Goal: Task Accomplishment & Management: Manage account settings

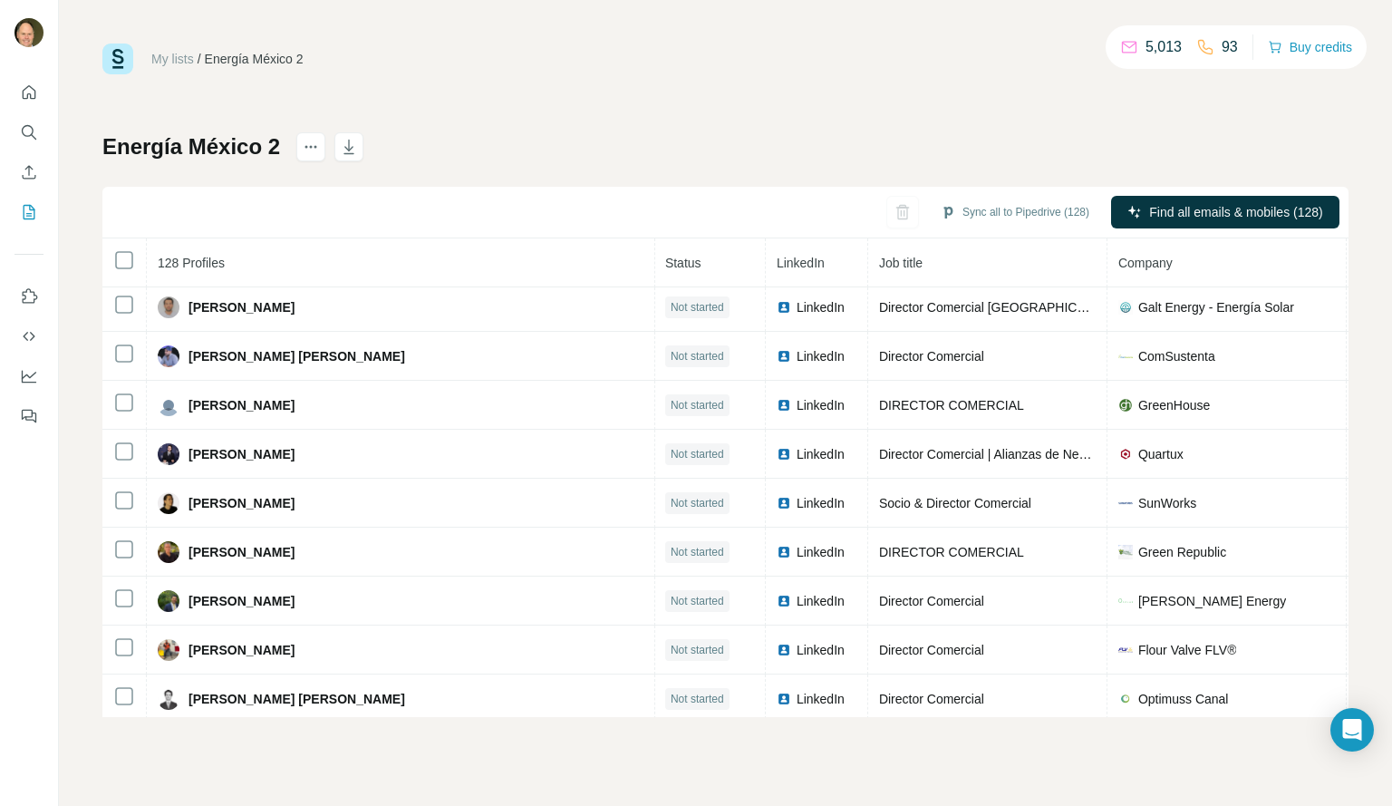
scroll to position [5844, 1]
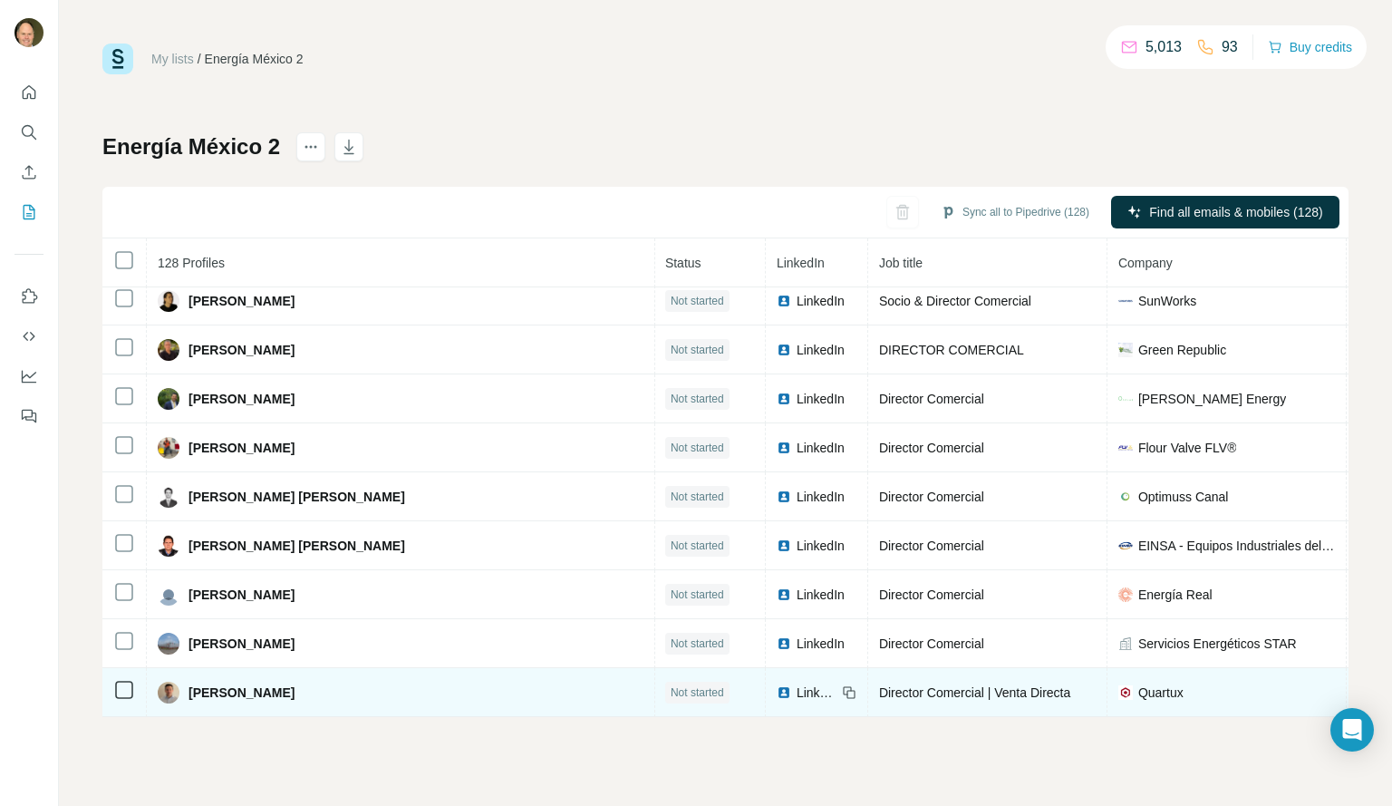
click at [847, 690] on icon at bounding box center [851, 694] width 8 height 8
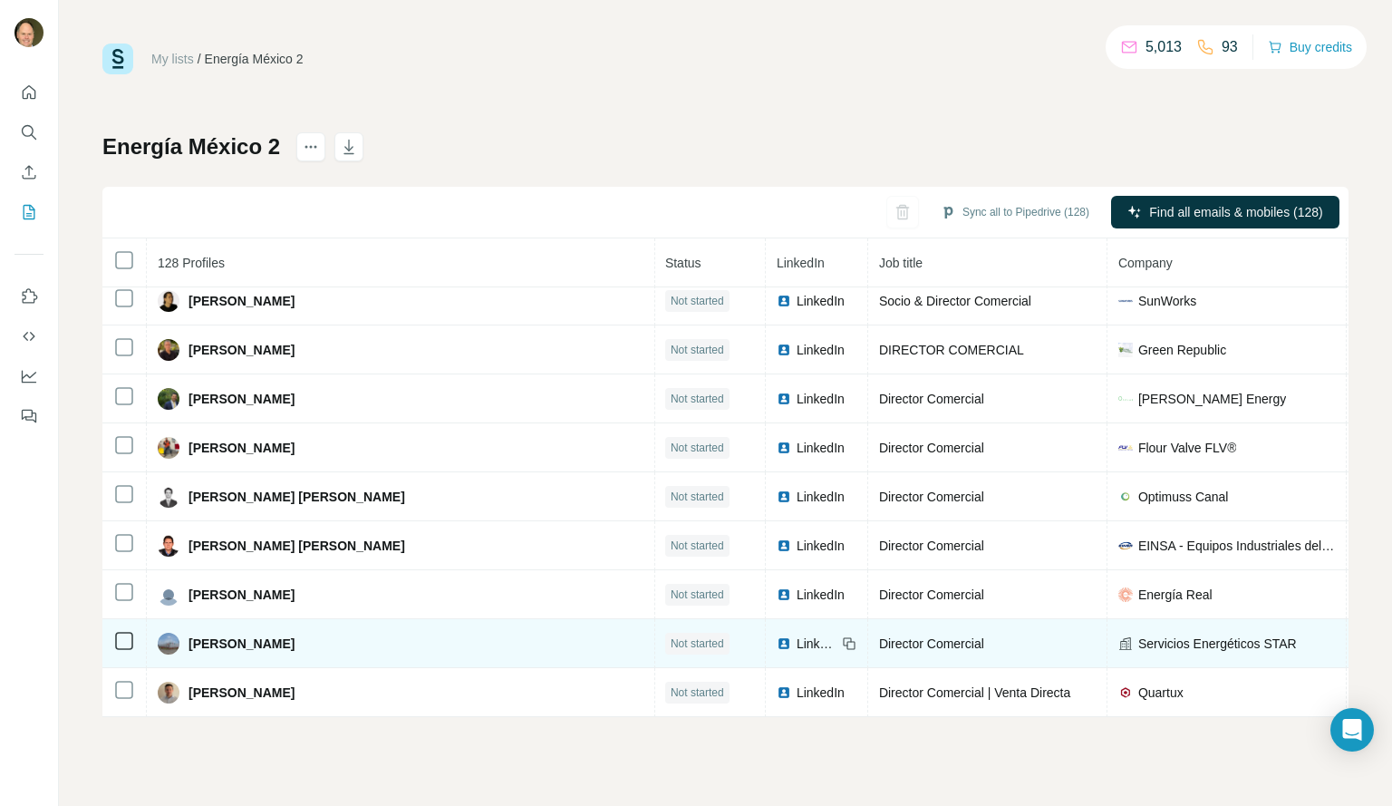
click at [842, 636] on icon at bounding box center [849, 643] width 15 height 15
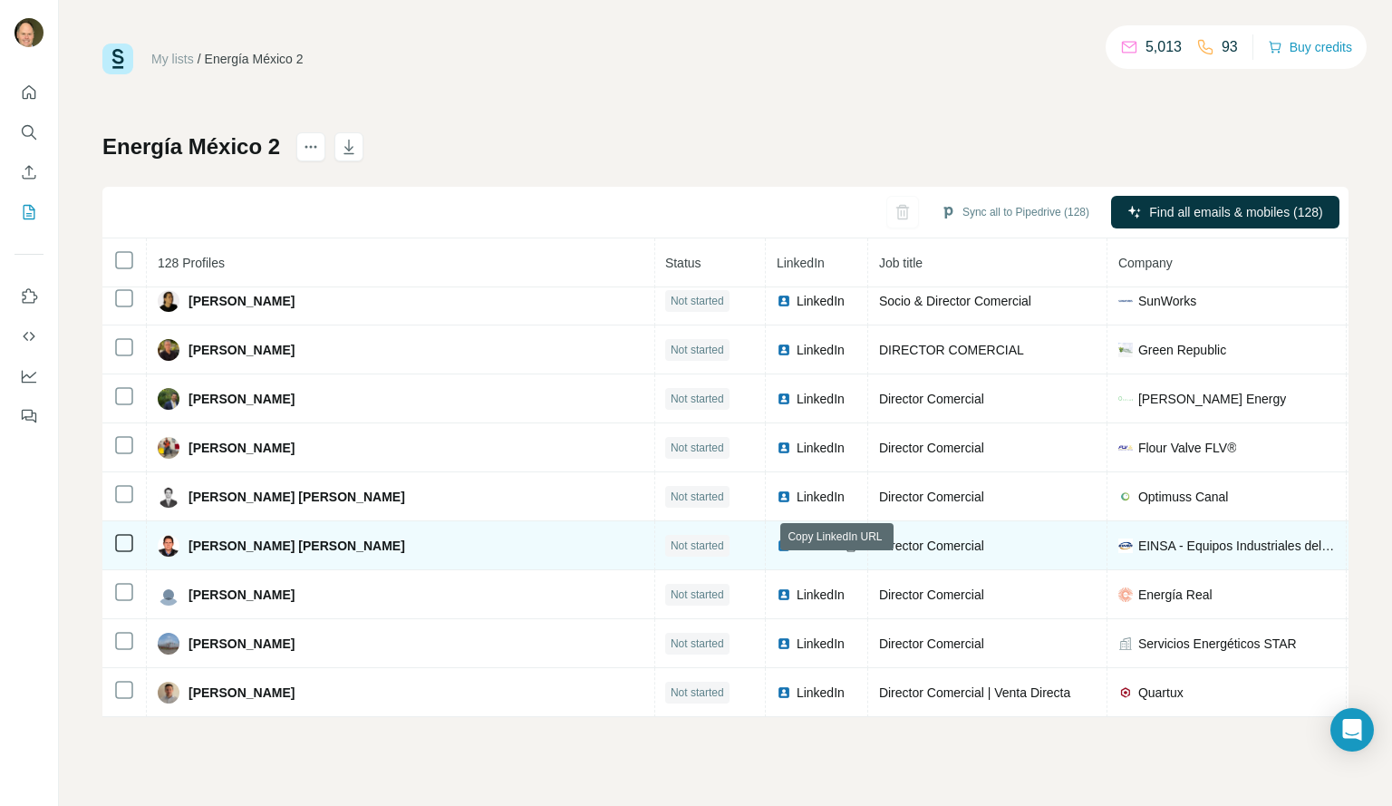
click at [842, 539] on icon at bounding box center [849, 545] width 15 height 15
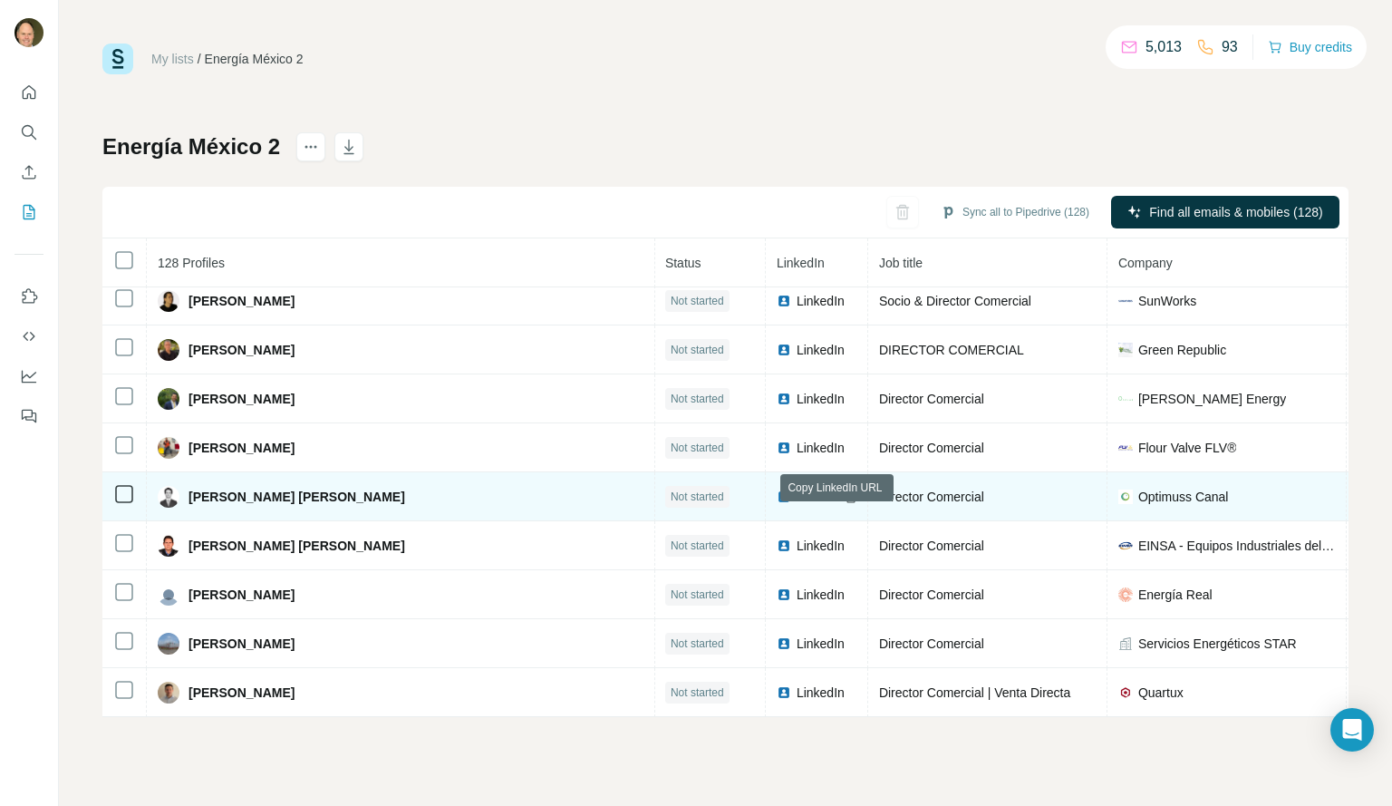
click at [842, 489] on icon at bounding box center [849, 496] width 15 height 15
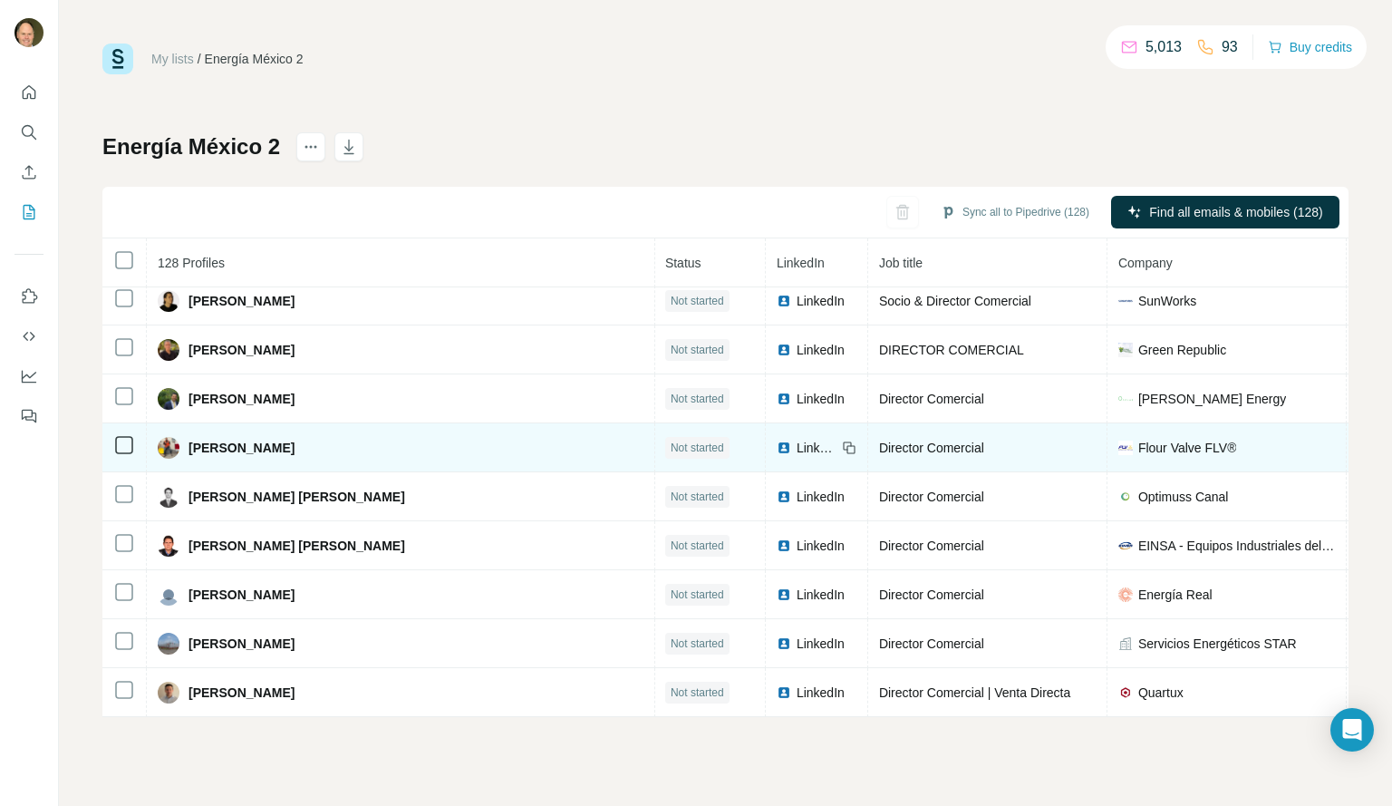
click at [842, 441] on icon at bounding box center [849, 448] width 15 height 15
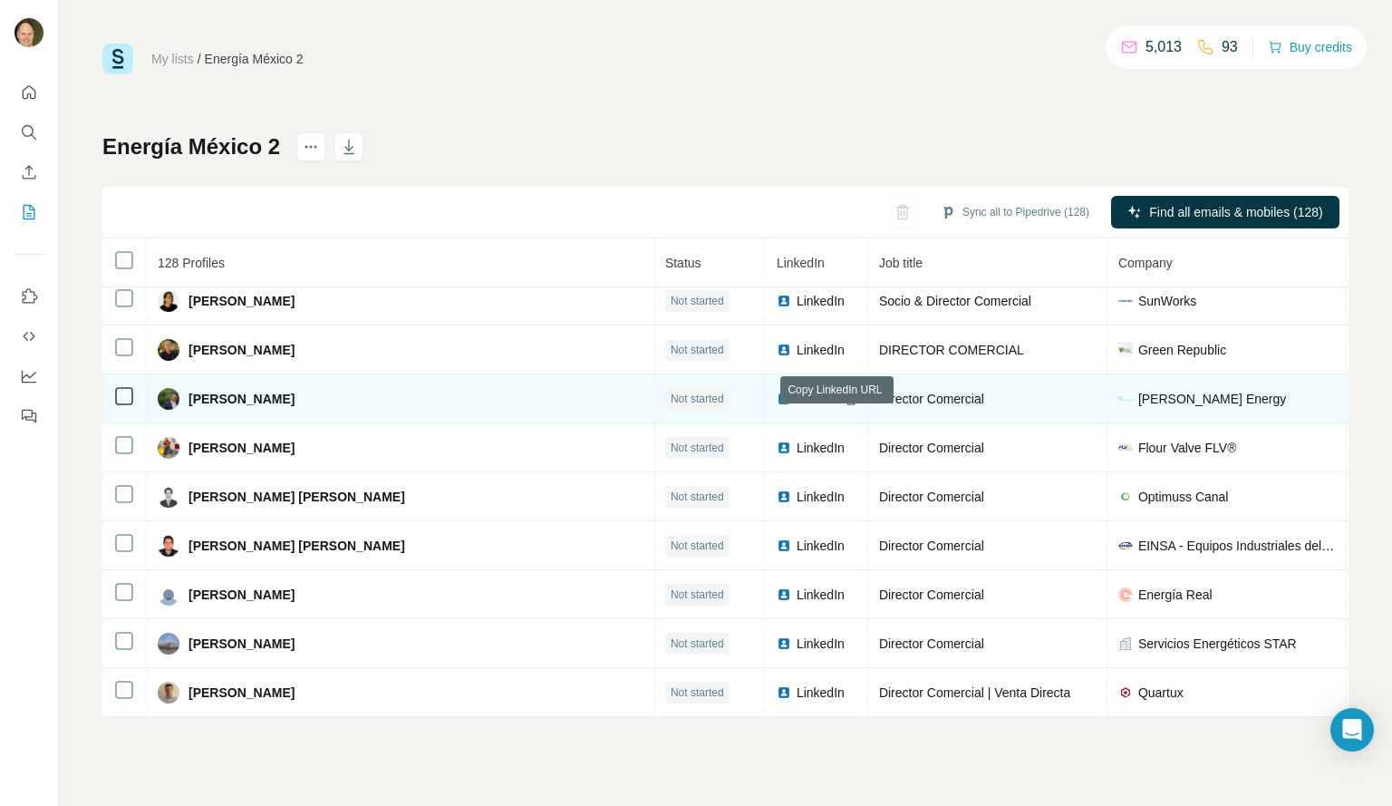
click at [842, 392] on icon at bounding box center [849, 399] width 15 height 15
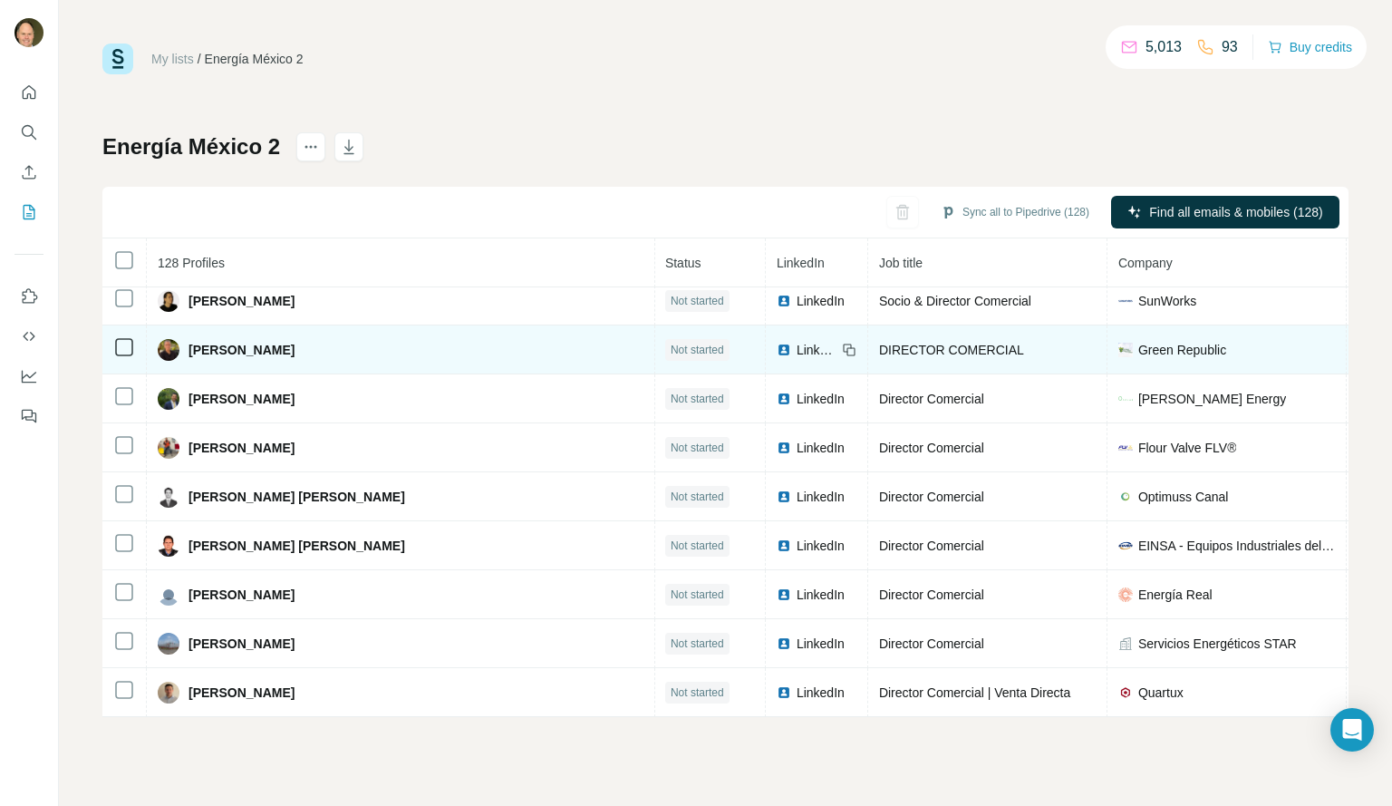
click at [847, 347] on icon at bounding box center [851, 351] width 8 height 8
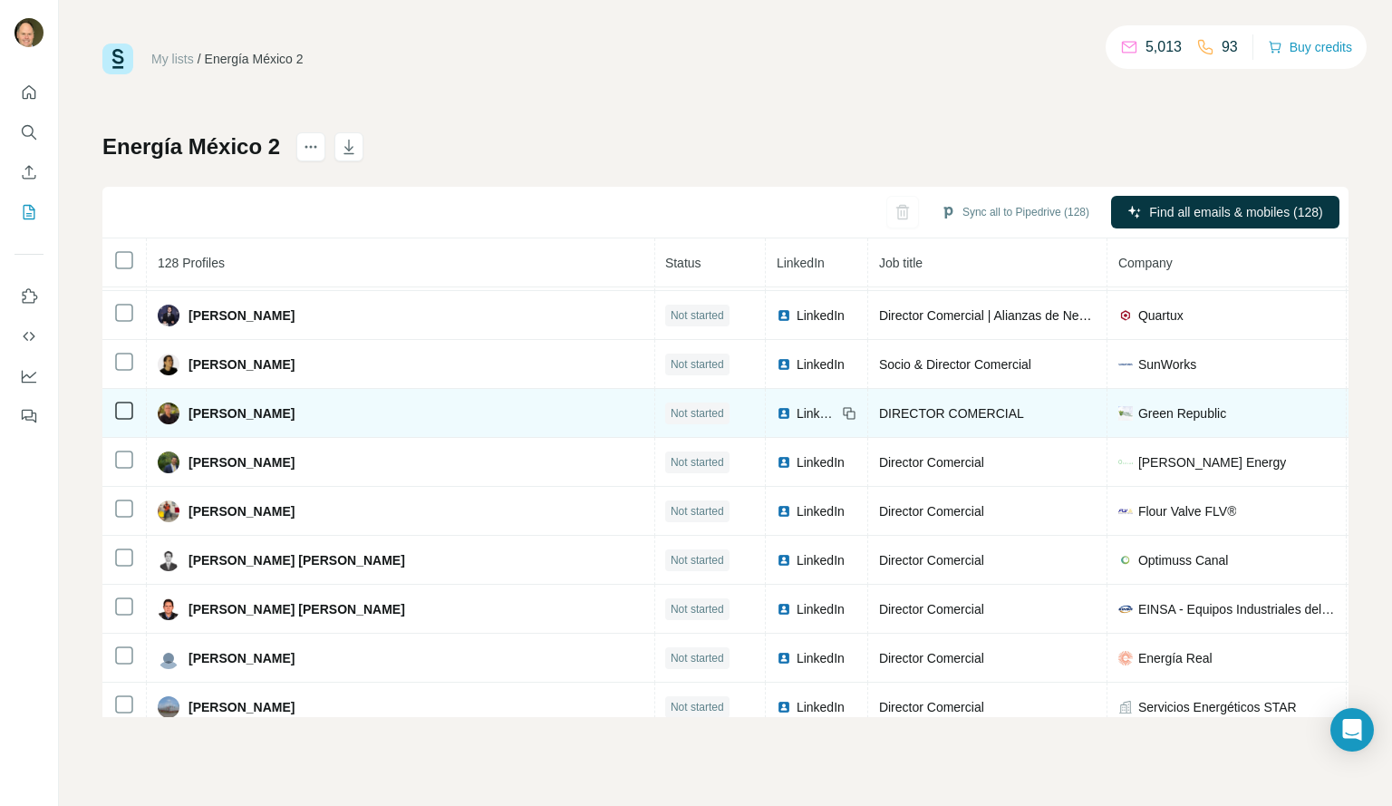
scroll to position [5766, 1]
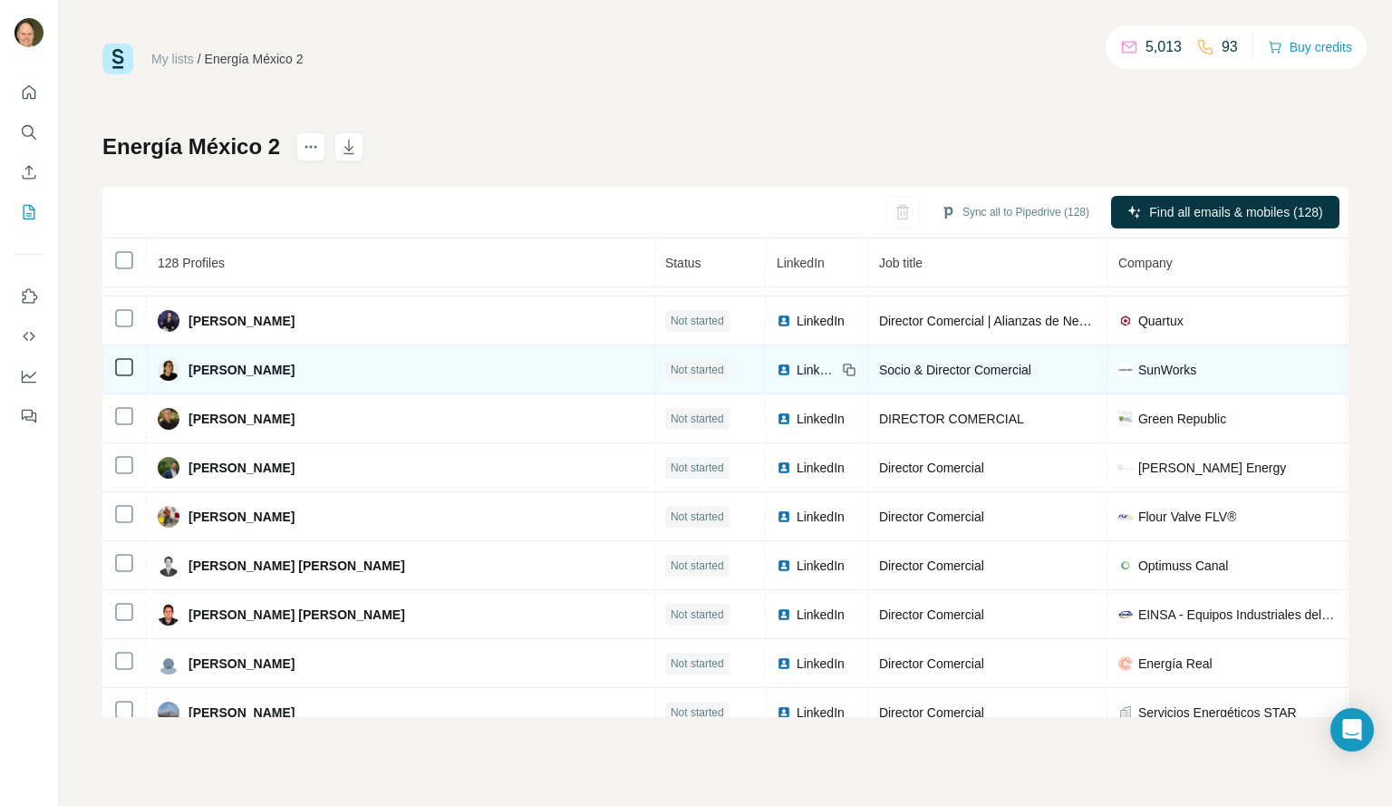
click at [847, 368] on icon at bounding box center [851, 371] width 8 height 8
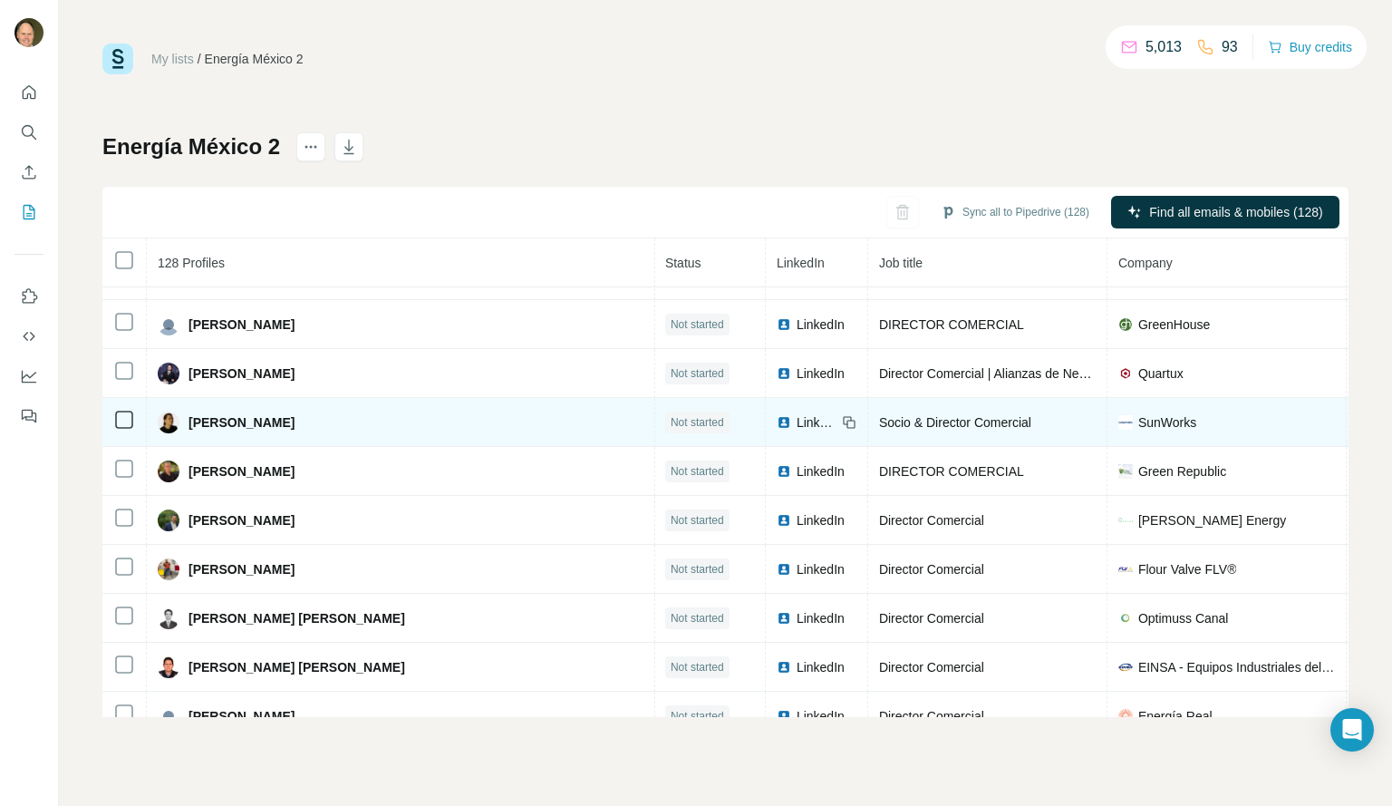
scroll to position [5713, 1]
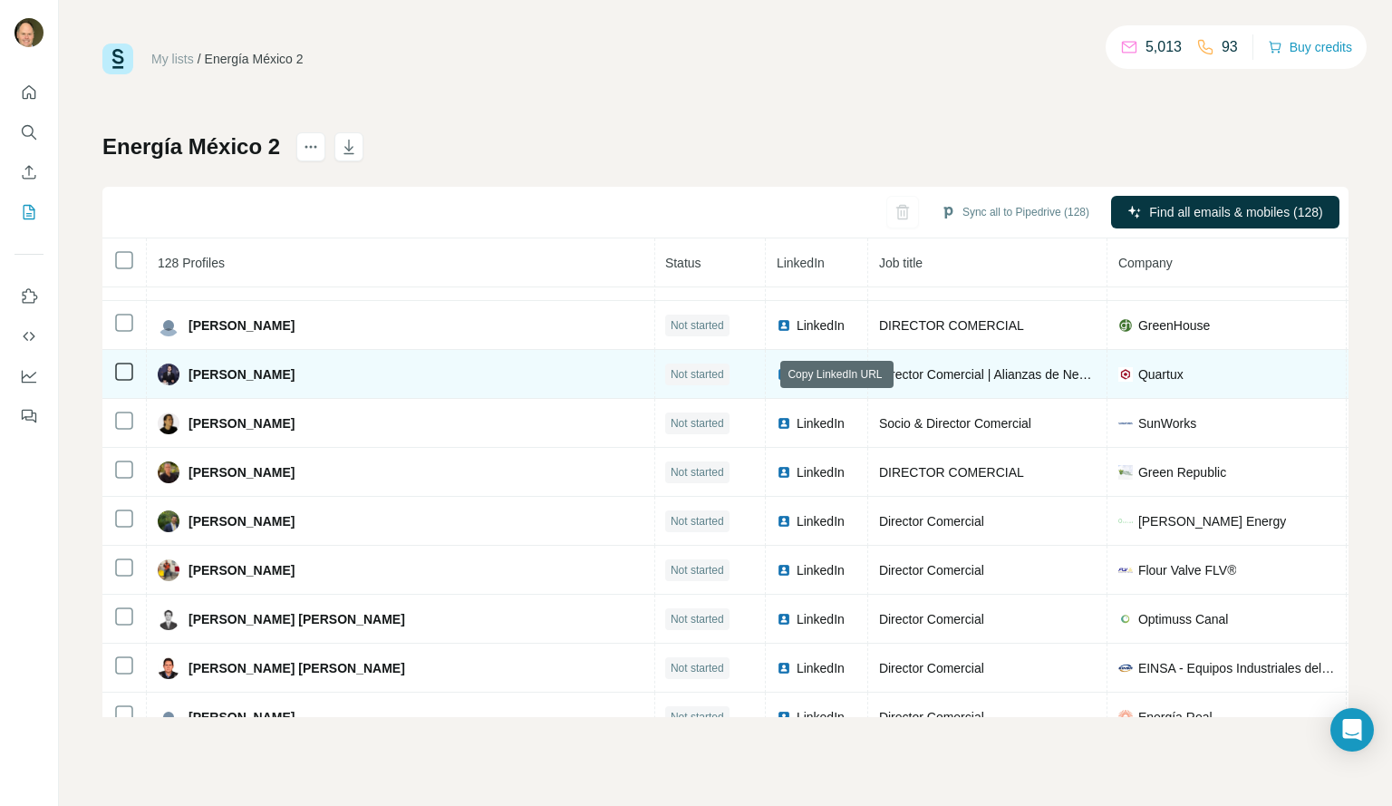
click at [842, 375] on icon at bounding box center [849, 374] width 15 height 15
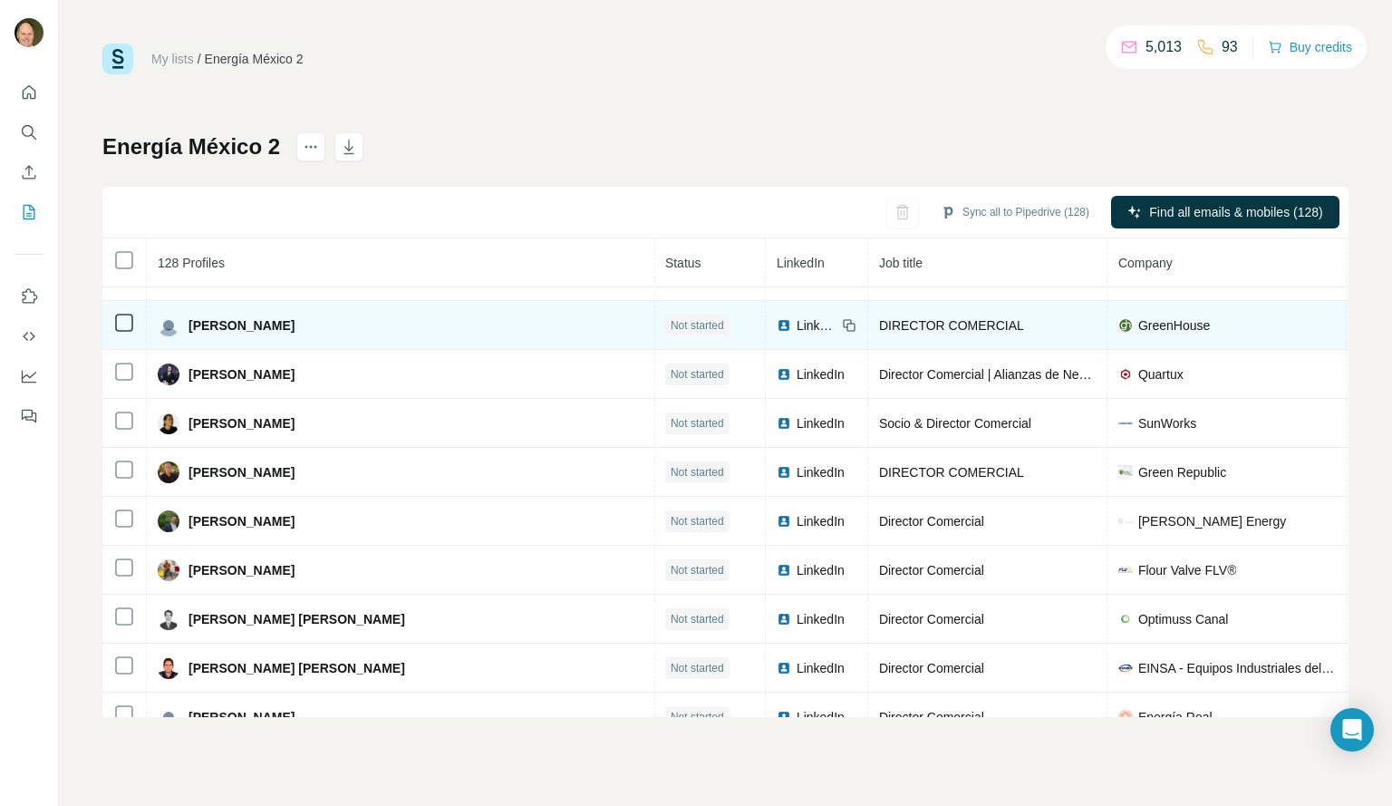
click at [847, 324] on icon at bounding box center [851, 327] width 8 height 8
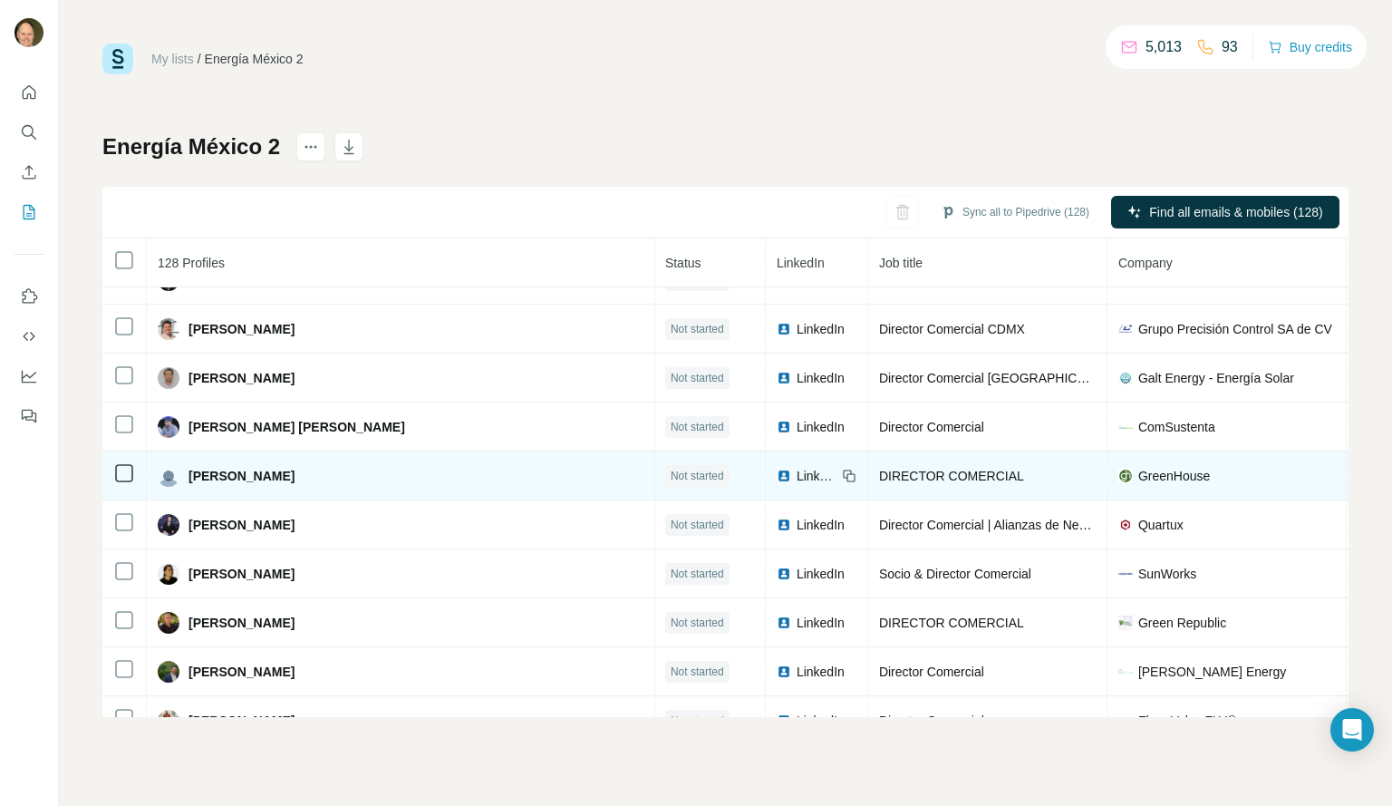
scroll to position [5560, 1]
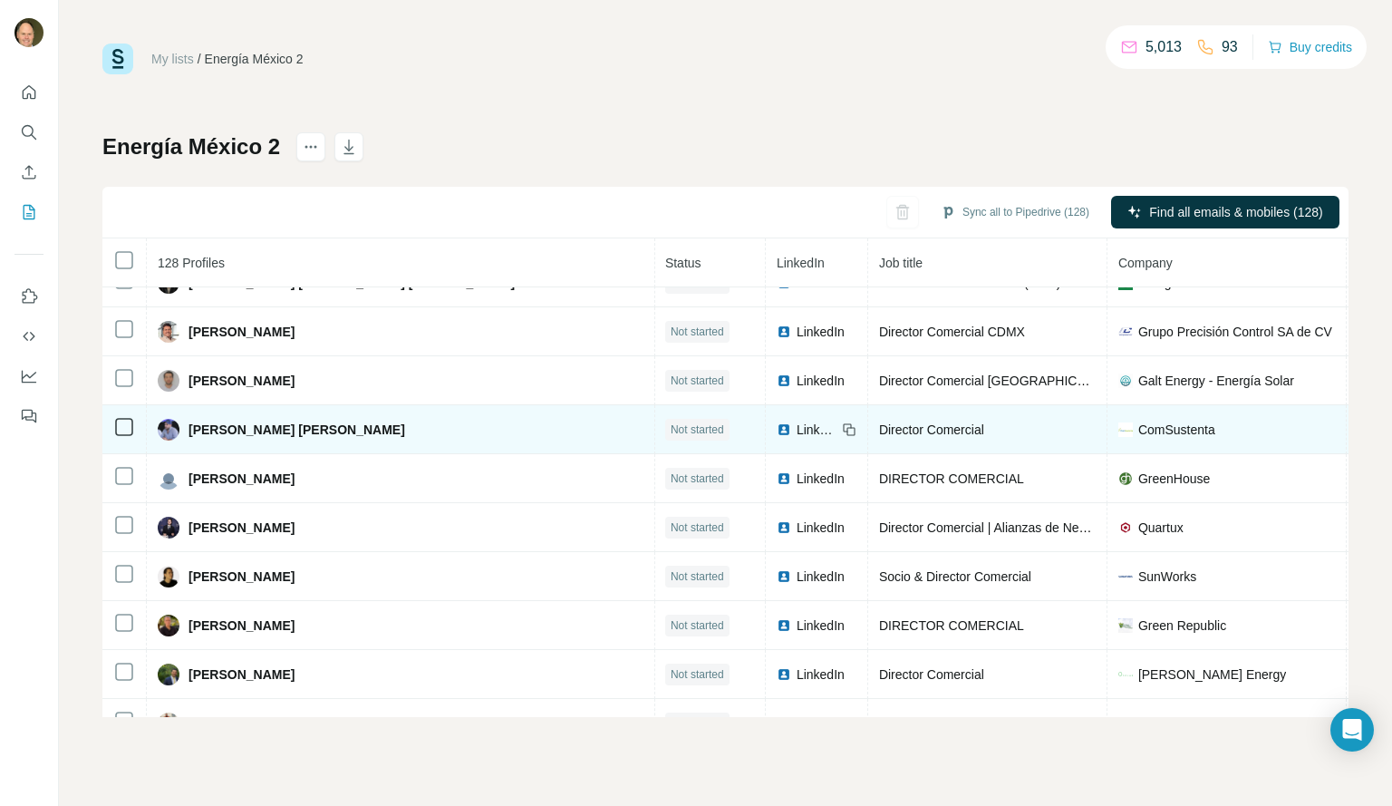
click at [842, 425] on icon at bounding box center [849, 429] width 15 height 15
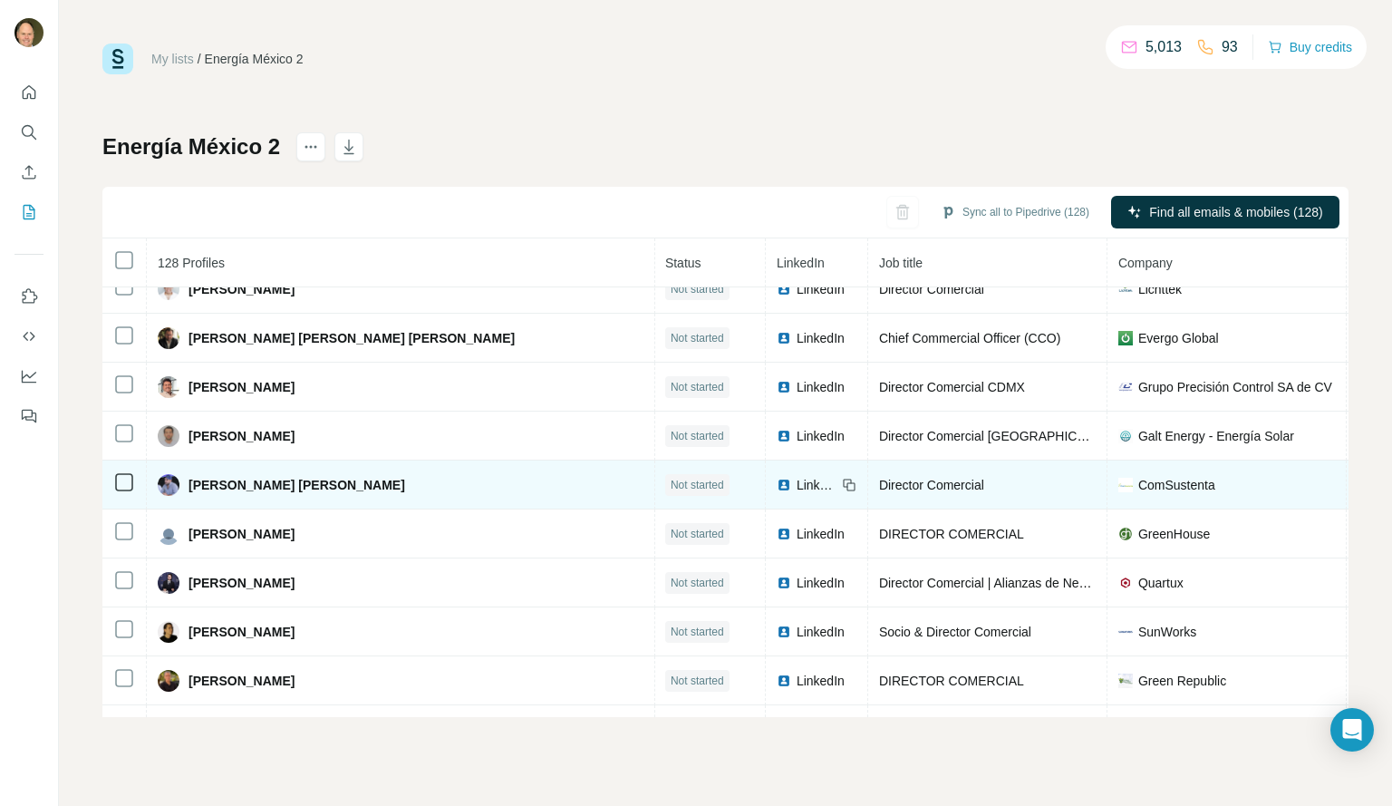
scroll to position [5505, 1]
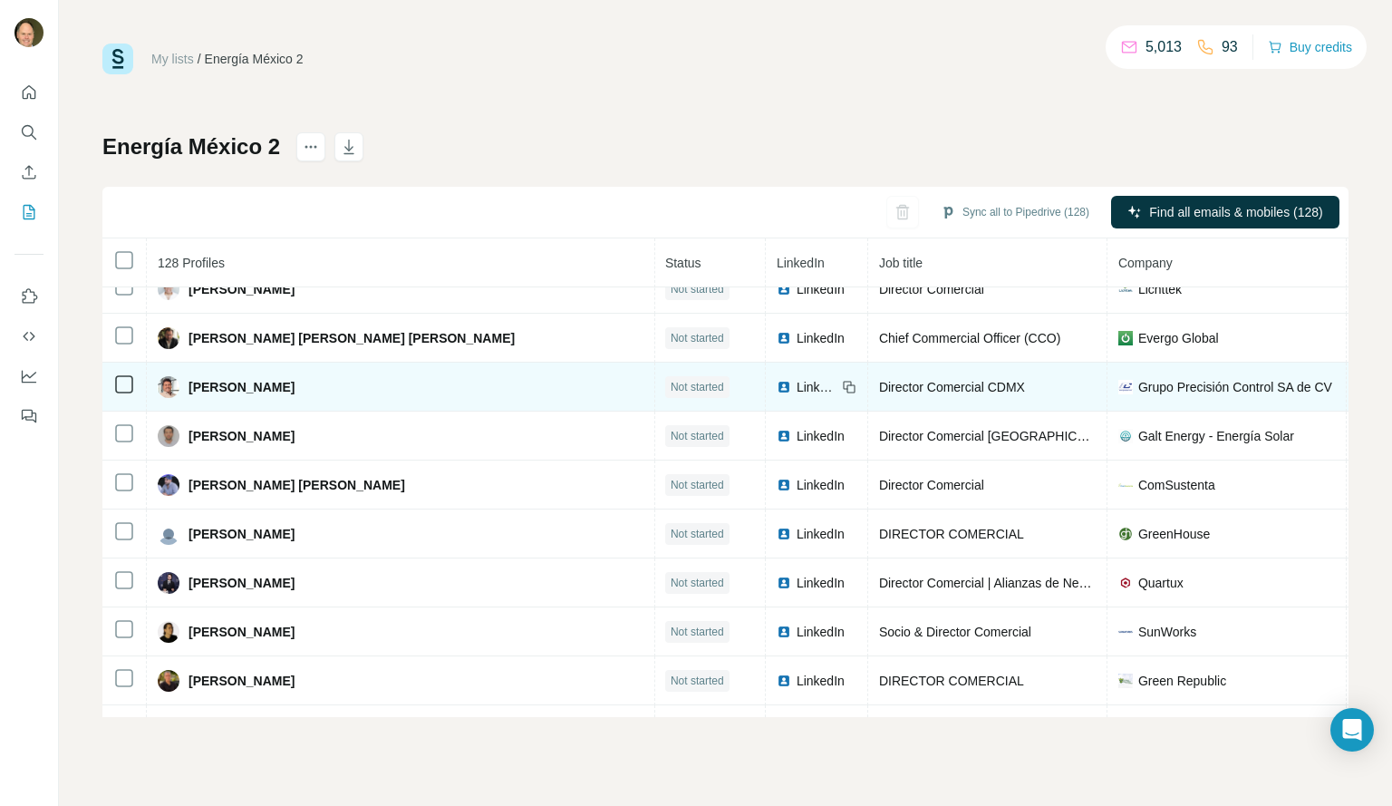
click at [842, 382] on icon at bounding box center [849, 387] width 15 height 15
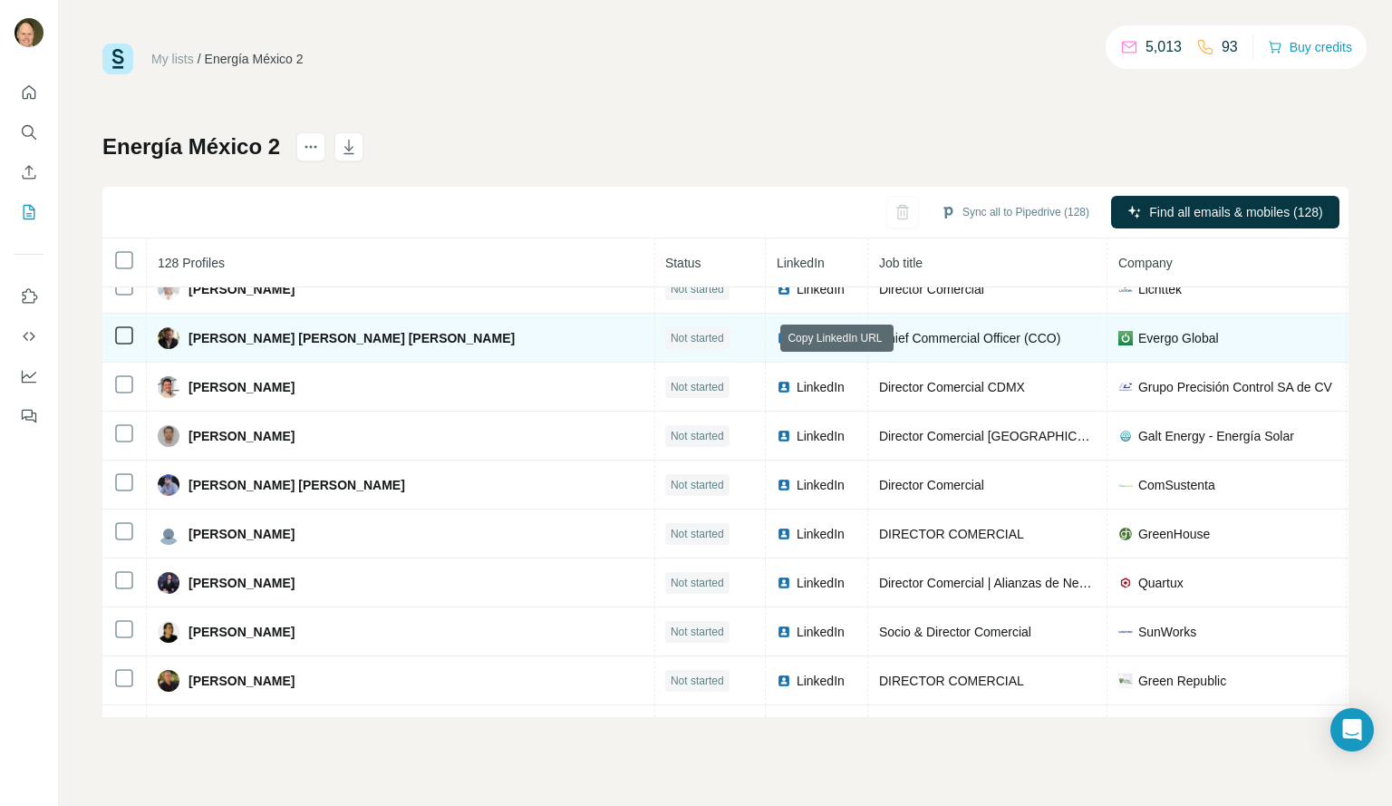
click at [842, 342] on icon at bounding box center [849, 338] width 15 height 15
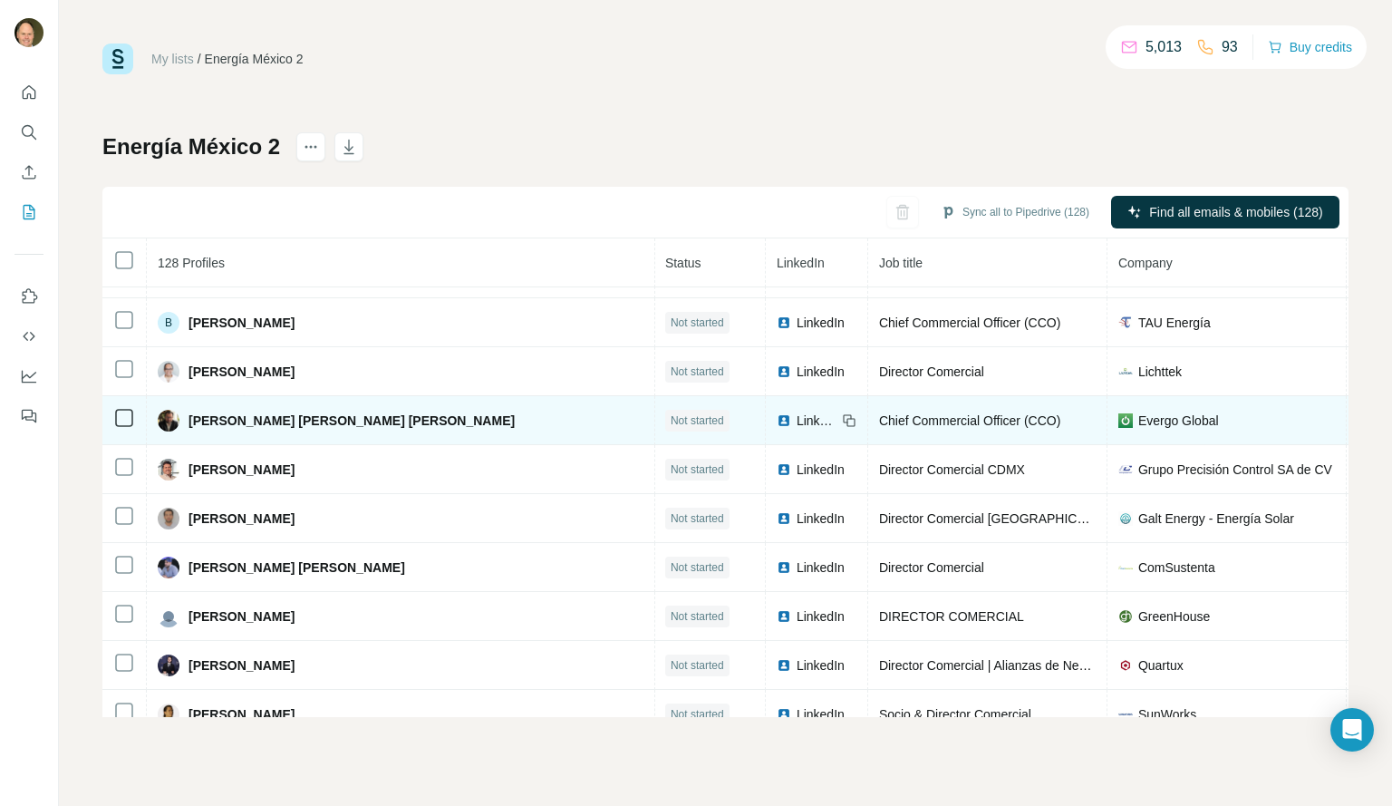
scroll to position [5408, 1]
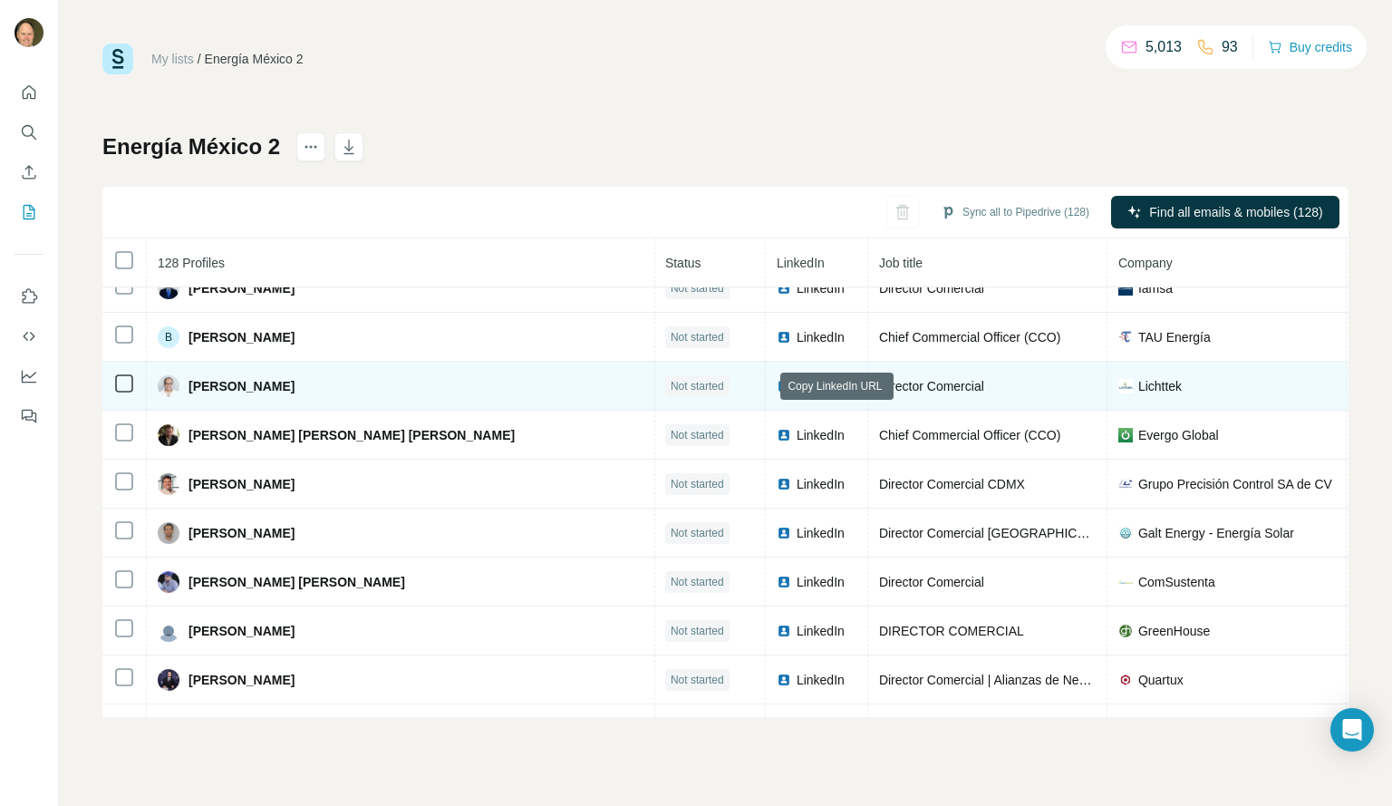
click at [842, 386] on icon at bounding box center [849, 386] width 15 height 15
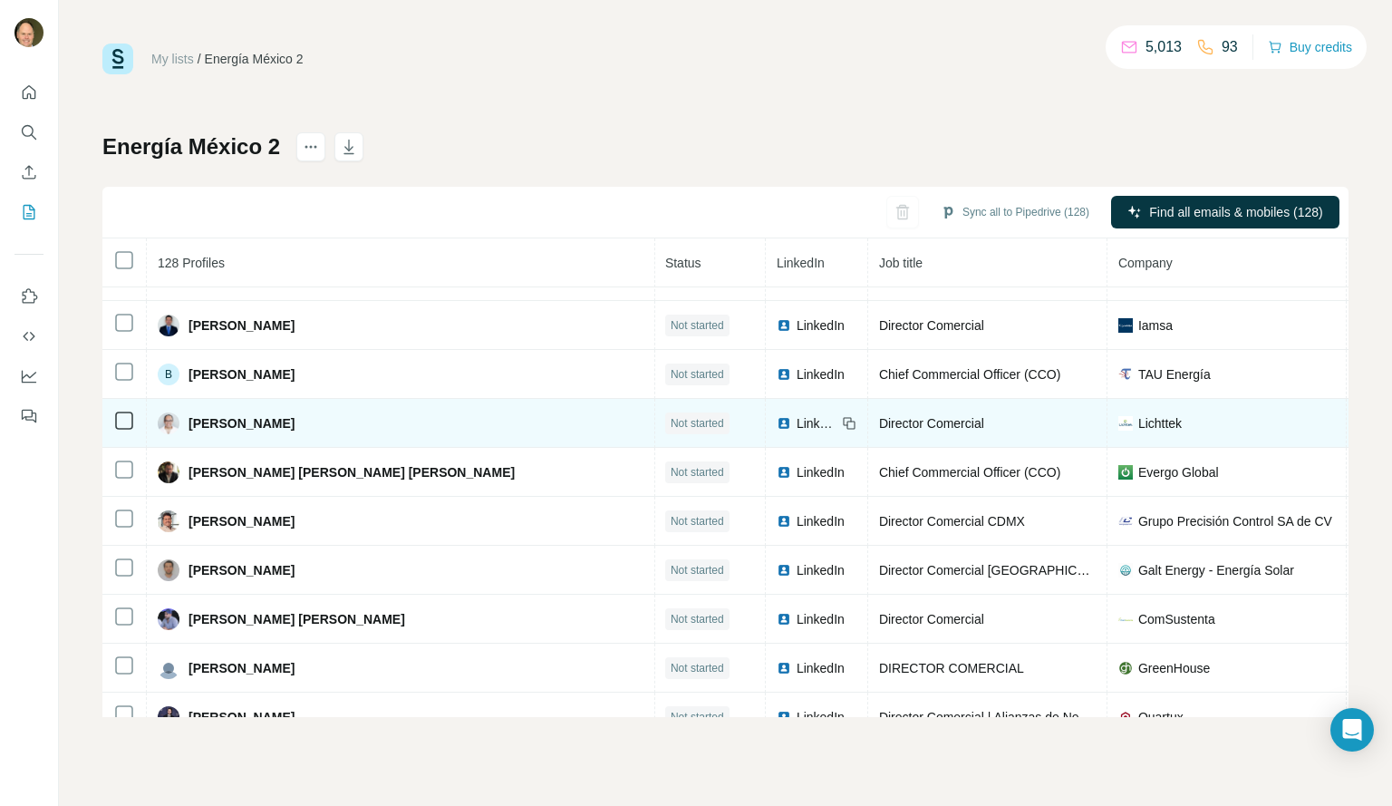
scroll to position [5367, 1]
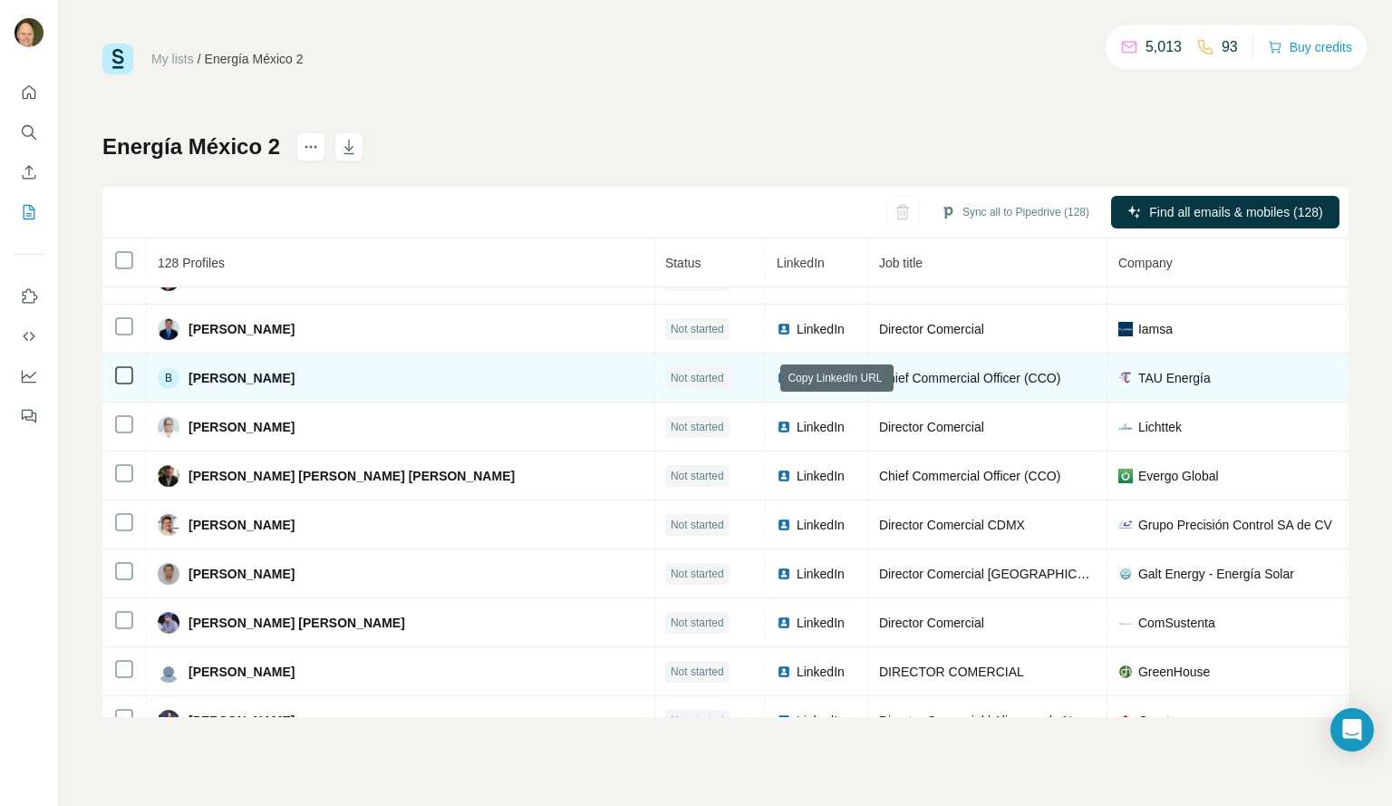
click at [847, 376] on icon at bounding box center [851, 379] width 8 height 8
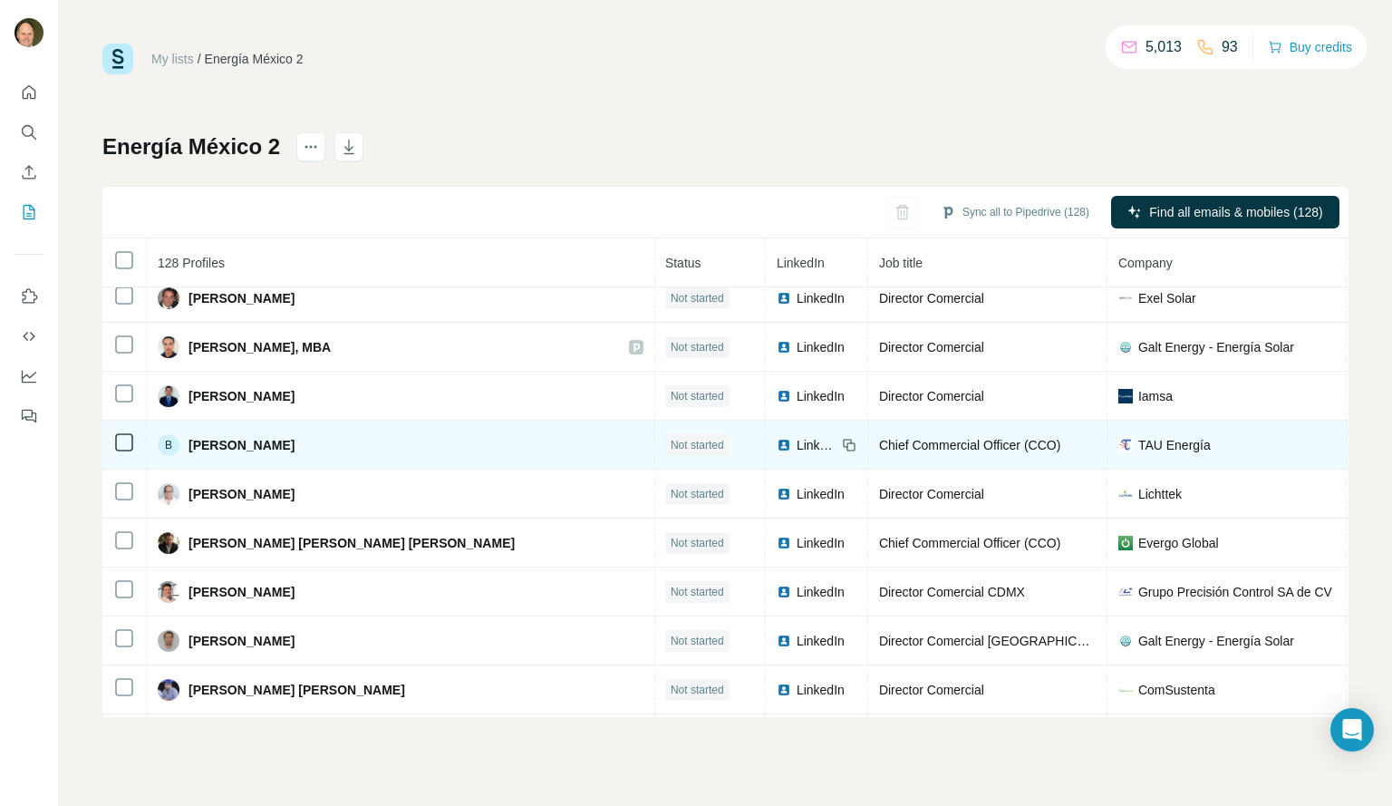
scroll to position [5299, 1]
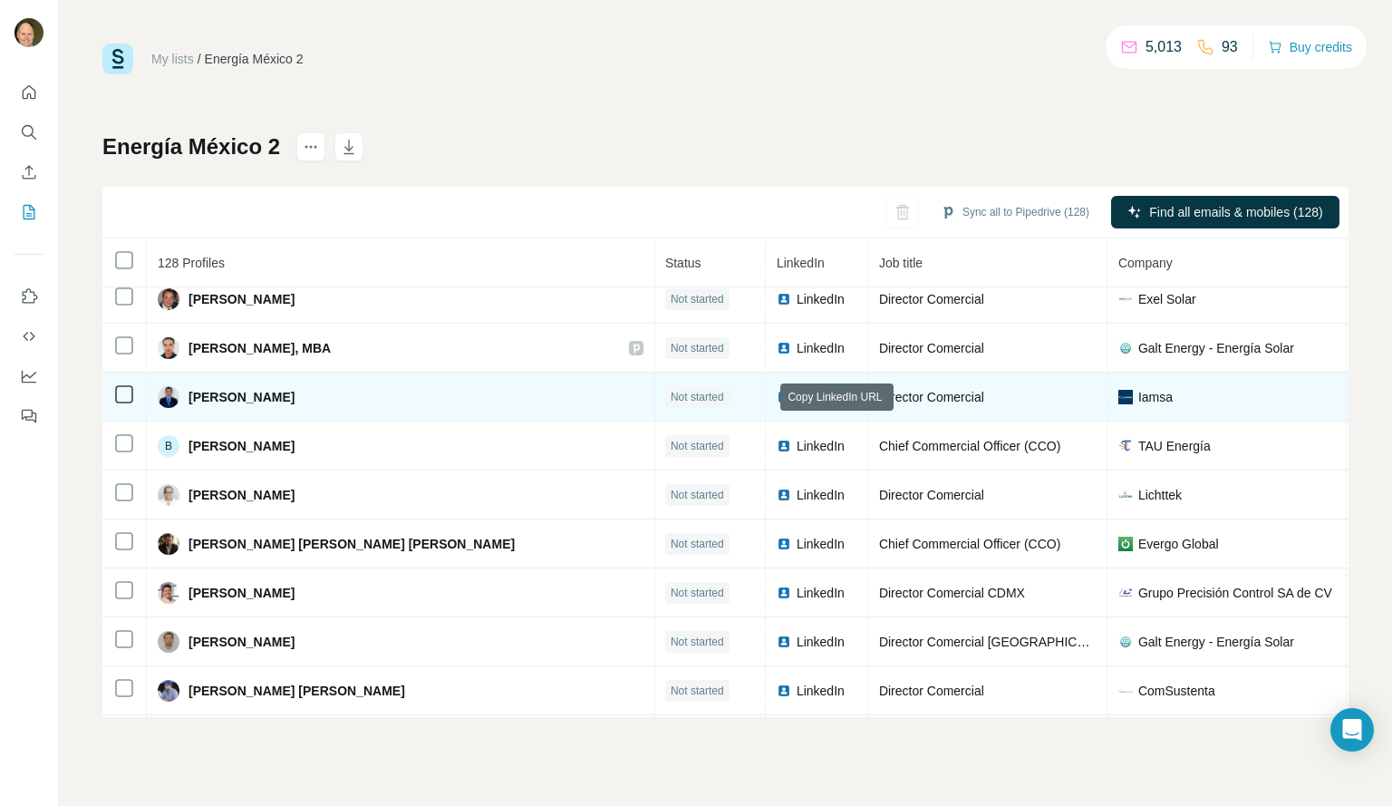
click at [843, 397] on icon at bounding box center [847, 395] width 8 height 8
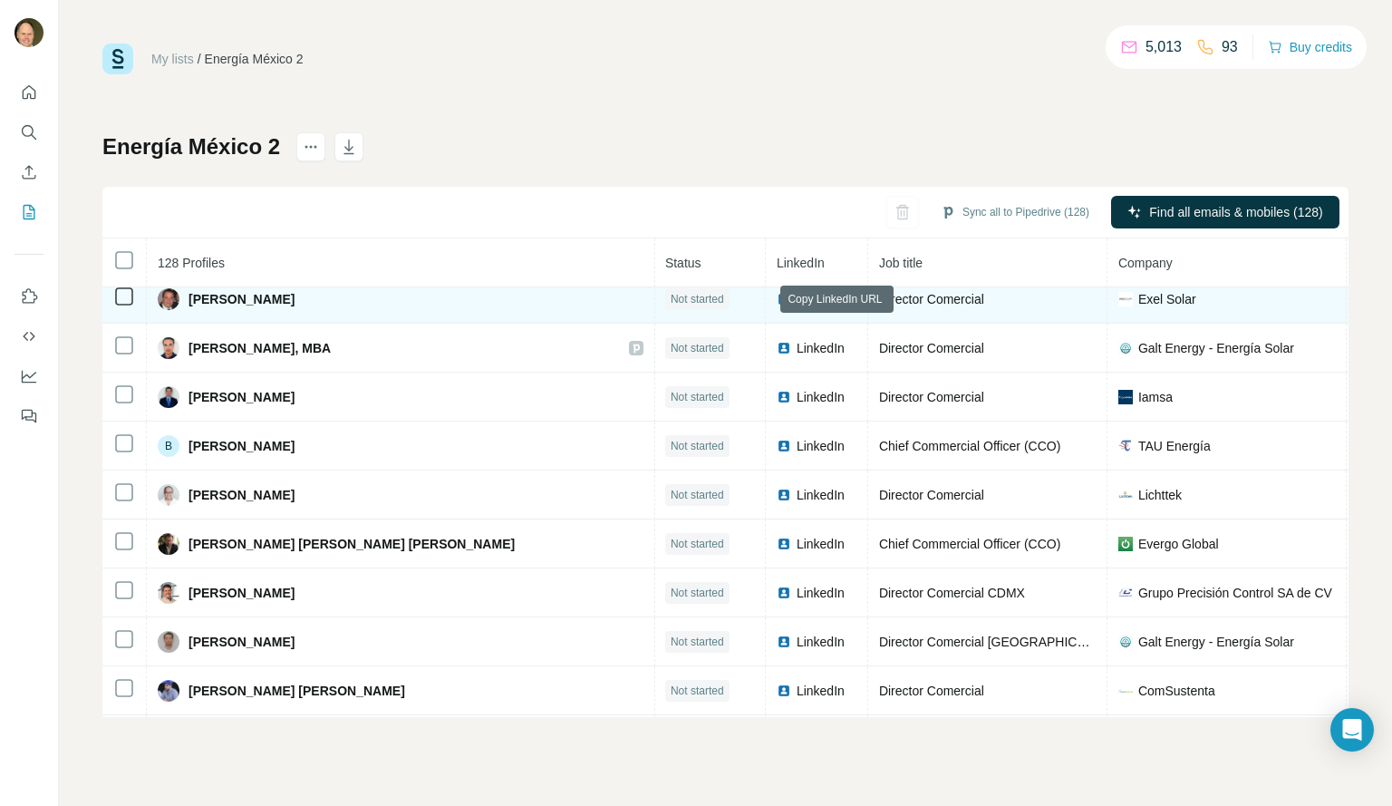
click at [842, 298] on icon at bounding box center [849, 299] width 15 height 15
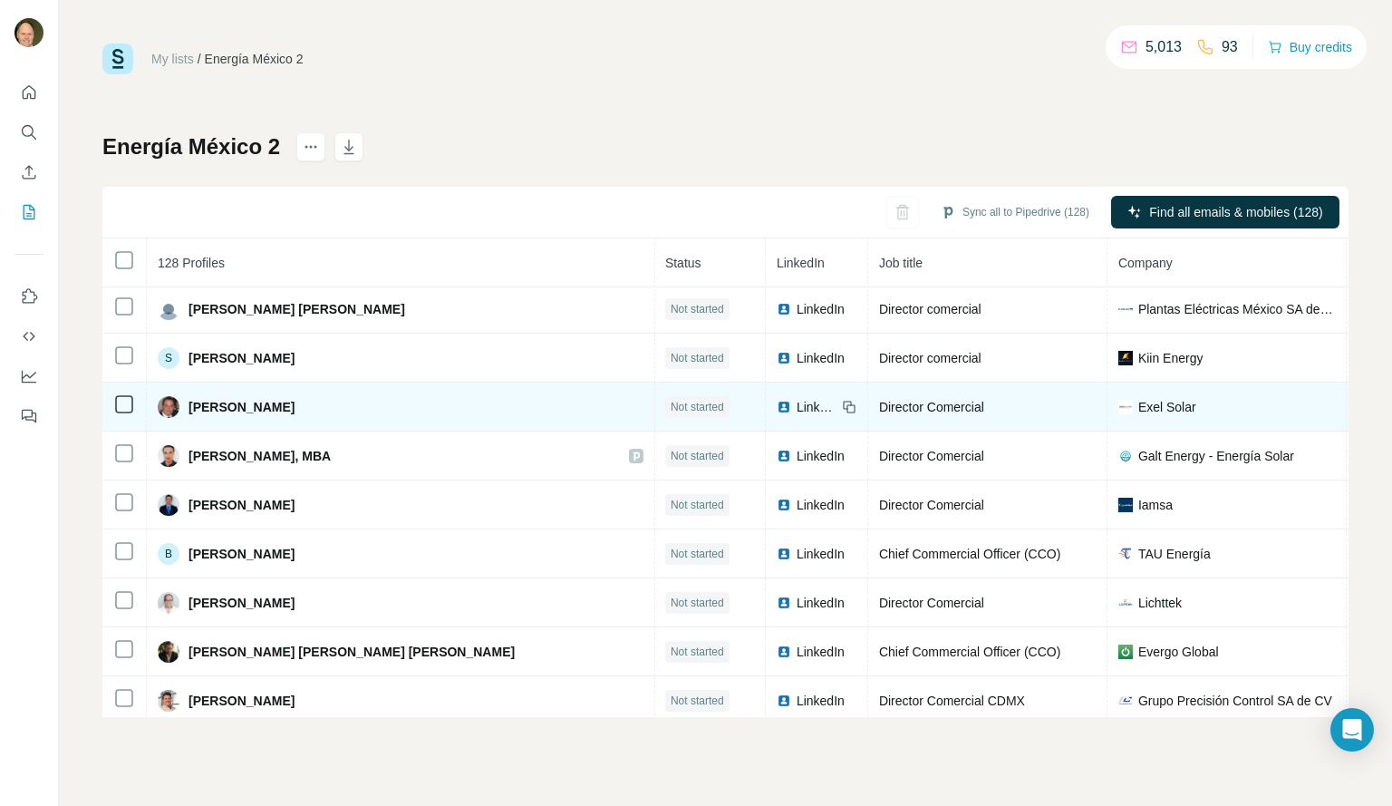
scroll to position [5184, 1]
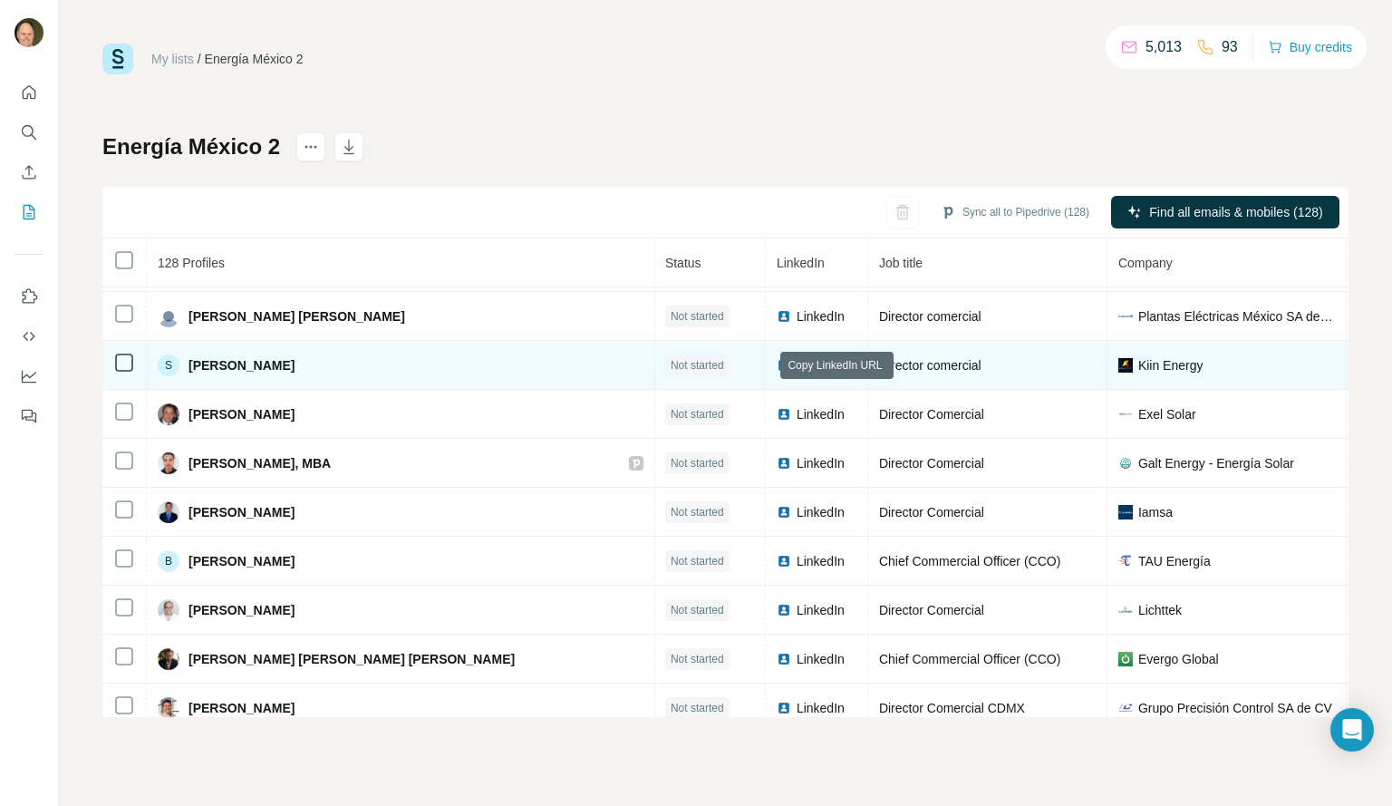
click at [847, 363] on icon at bounding box center [851, 367] width 8 height 8
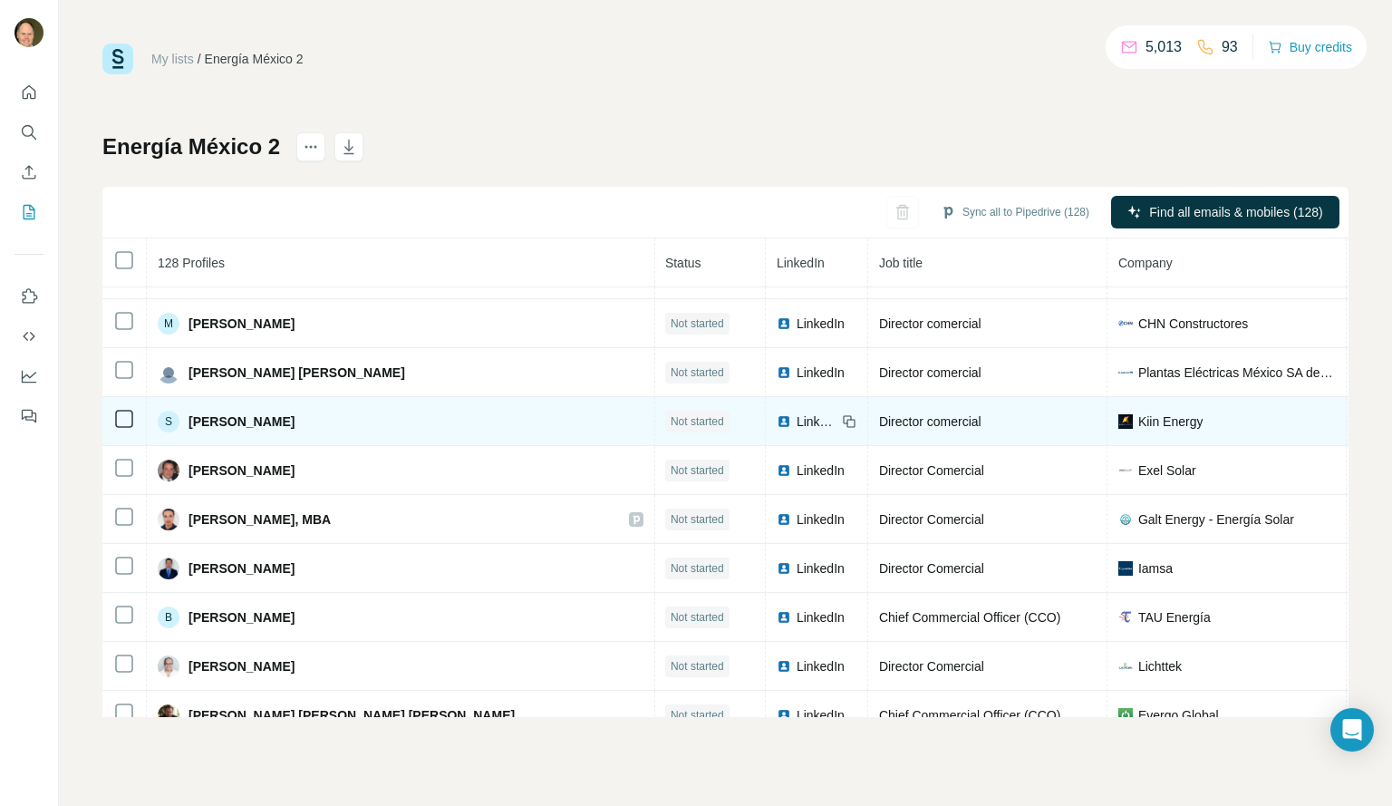
scroll to position [5125, 1]
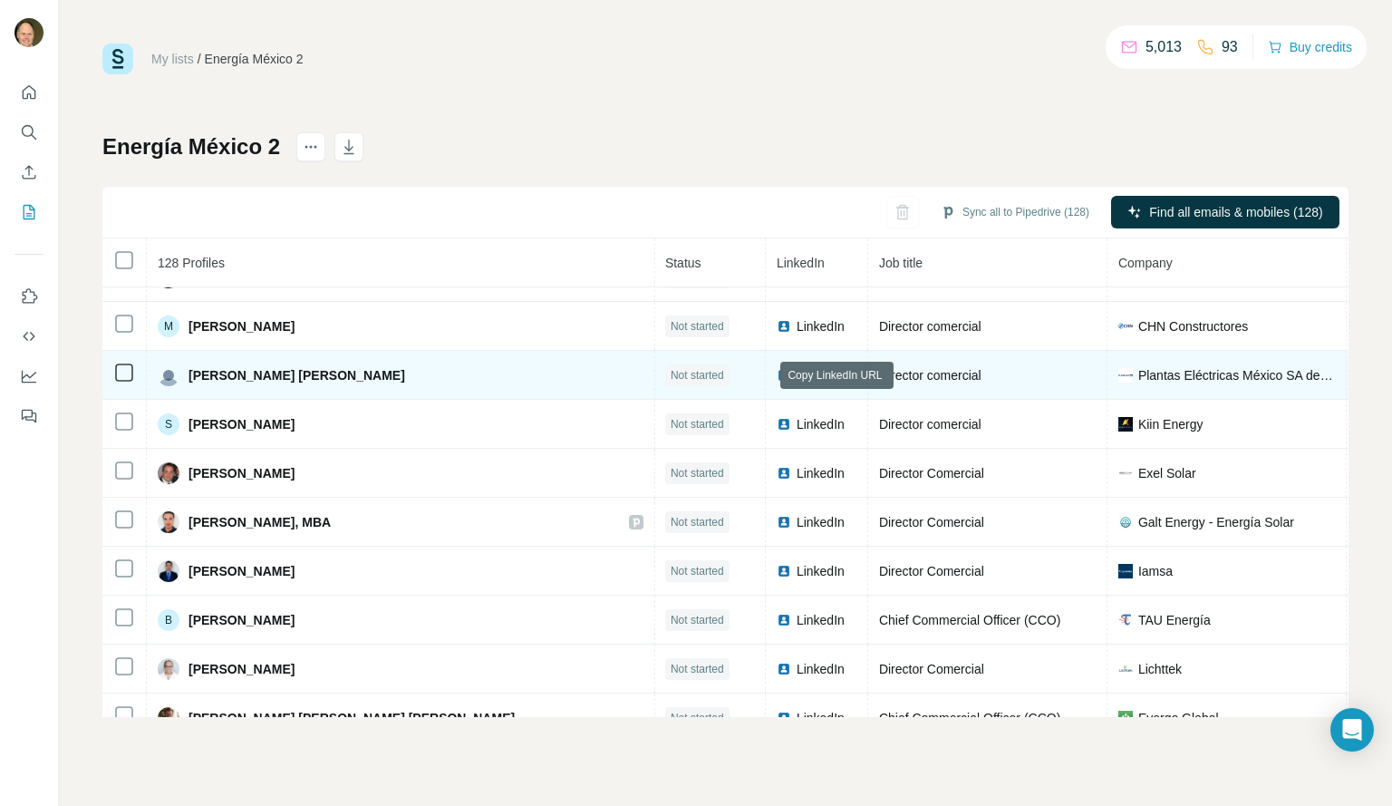
click at [847, 373] on icon at bounding box center [851, 377] width 8 height 8
